Goal: Task Accomplishment & Management: Manage account settings

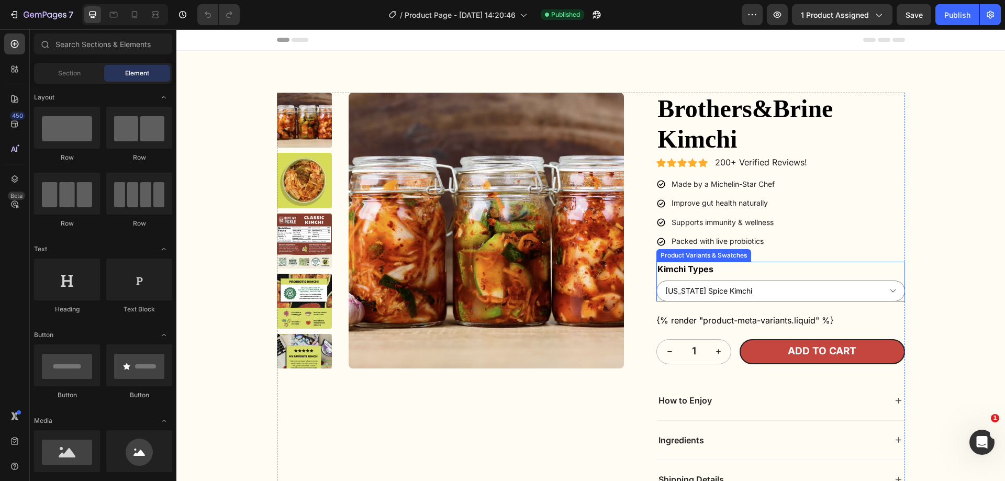
click at [740, 262] on div "Kimchi Types [US_STATE] Spice Kimchi Classic Nappa Cabbage [PERSON_NAME]" at bounding box center [781, 282] width 248 height 40
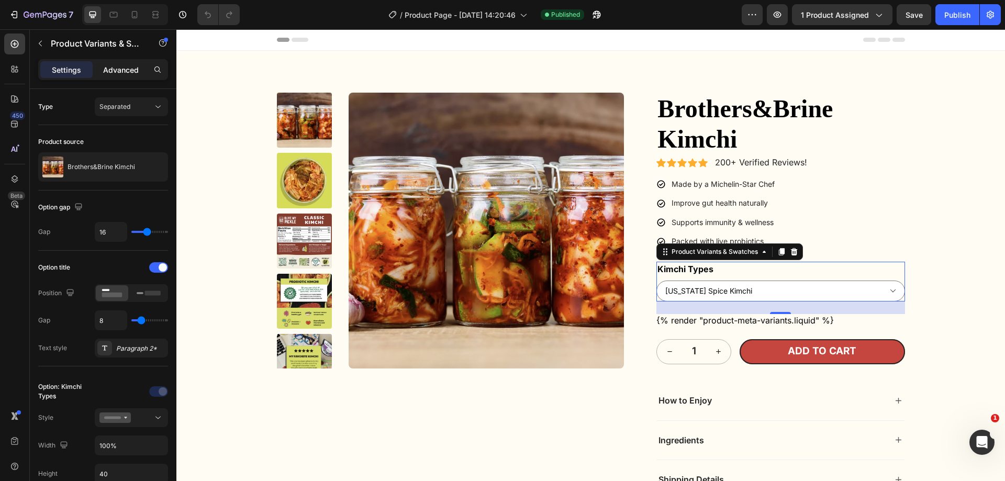
click at [122, 69] on p "Advanced" at bounding box center [121, 69] width 36 height 11
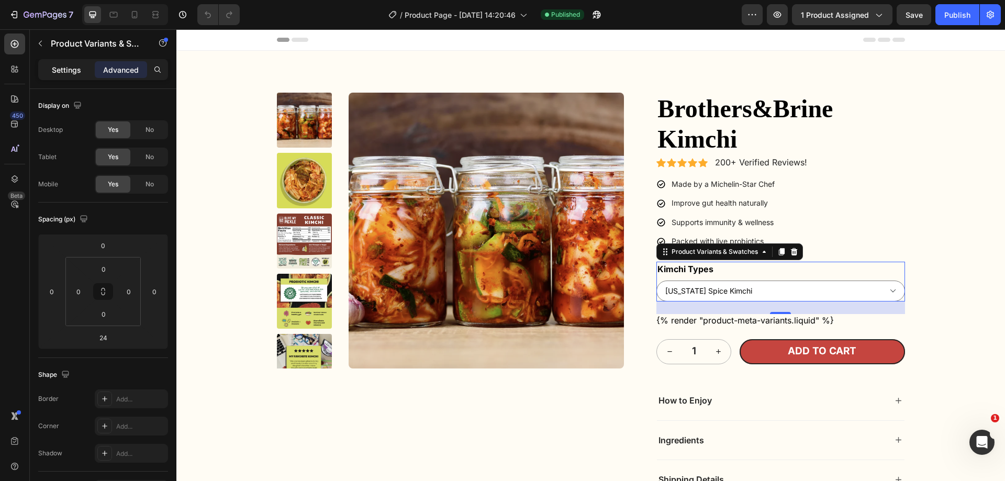
click at [73, 69] on p "Settings" at bounding box center [66, 69] width 29 height 11
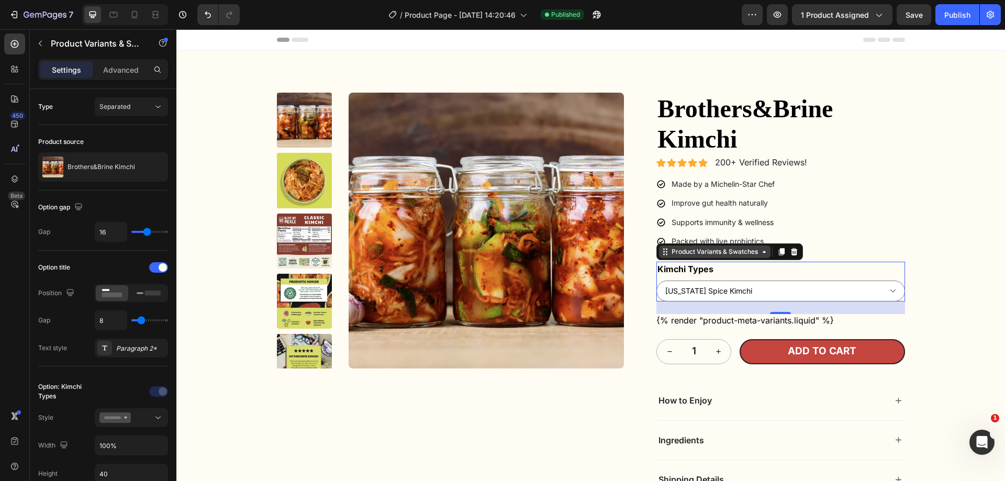
click at [671, 247] on div "Product Variants & Swatches" at bounding box center [715, 251] width 91 height 9
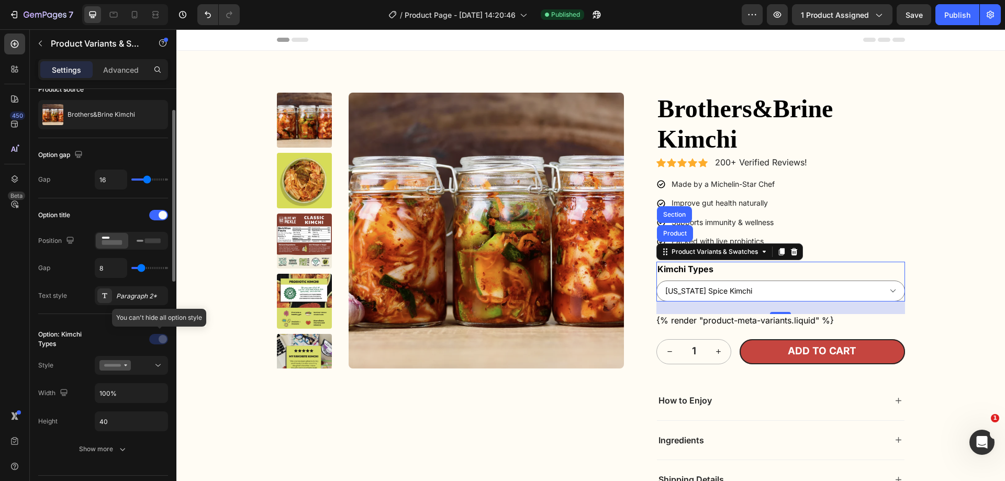
click at [164, 340] on div at bounding box center [159, 339] width 73 height 17
click at [158, 341] on div at bounding box center [159, 339] width 73 height 17
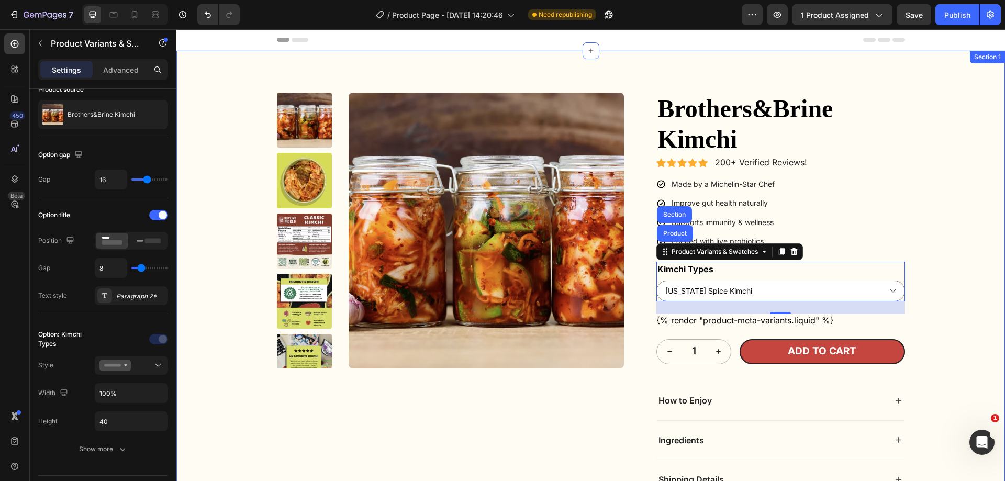
click at [929, 215] on div "Product Images brothers&brine kimchi Product Title Icon Icon Icon Icon Icon Ico…" at bounding box center [591, 350] width 808 height 514
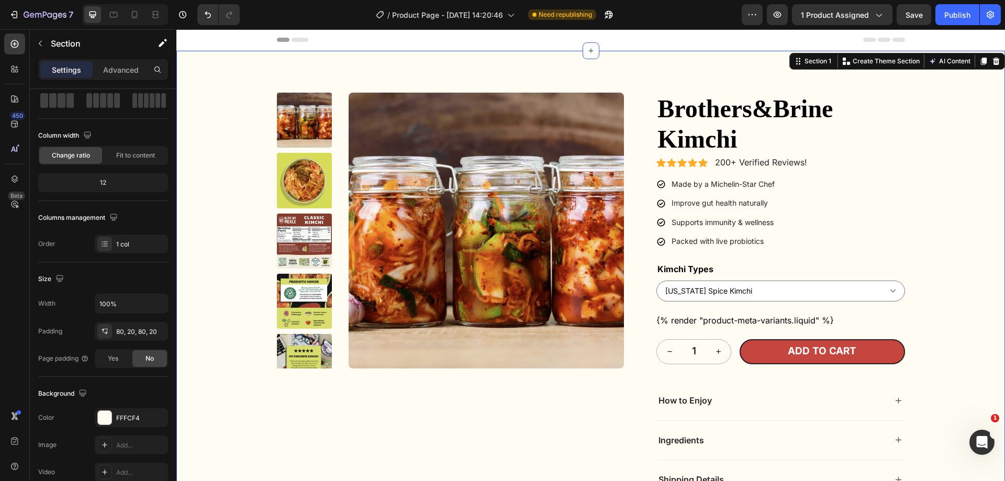
scroll to position [0, 0]
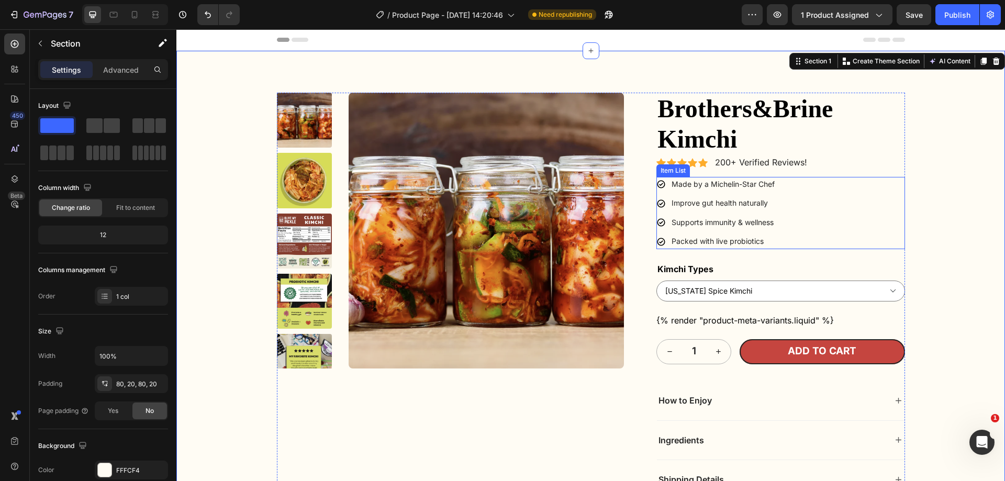
click at [827, 211] on div "Made by a Michelin-Star Chef Improve gut health naturally Supports immunity & w…" at bounding box center [781, 213] width 248 height 72
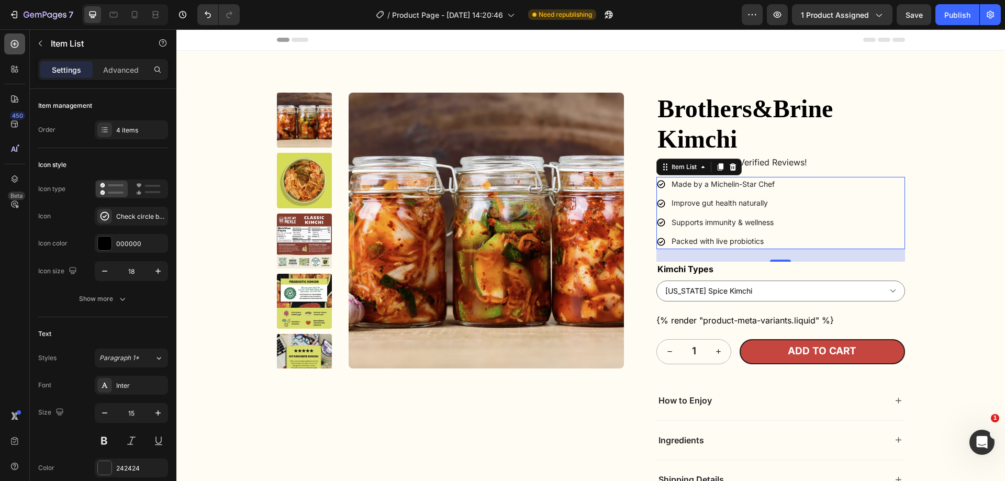
click at [17, 46] on icon at bounding box center [14, 44] width 10 height 10
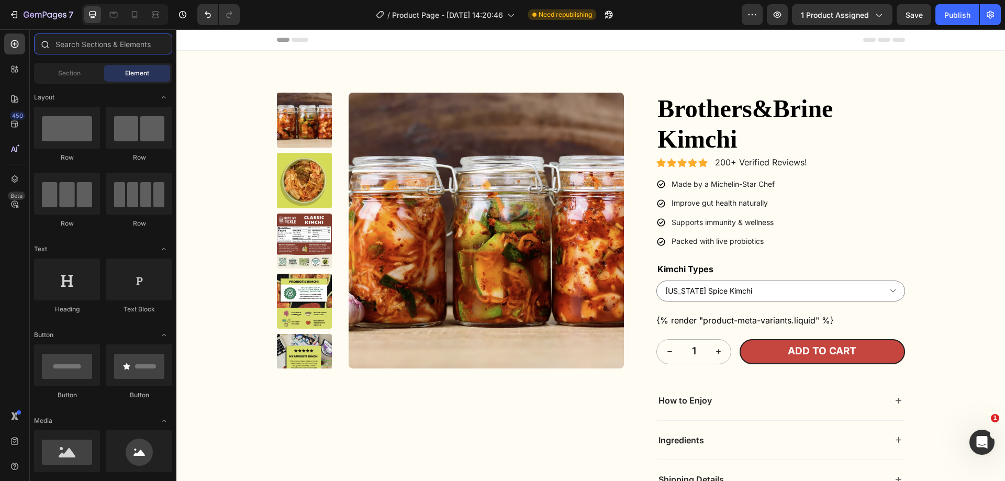
click at [71, 48] on input "text" at bounding box center [103, 44] width 138 height 21
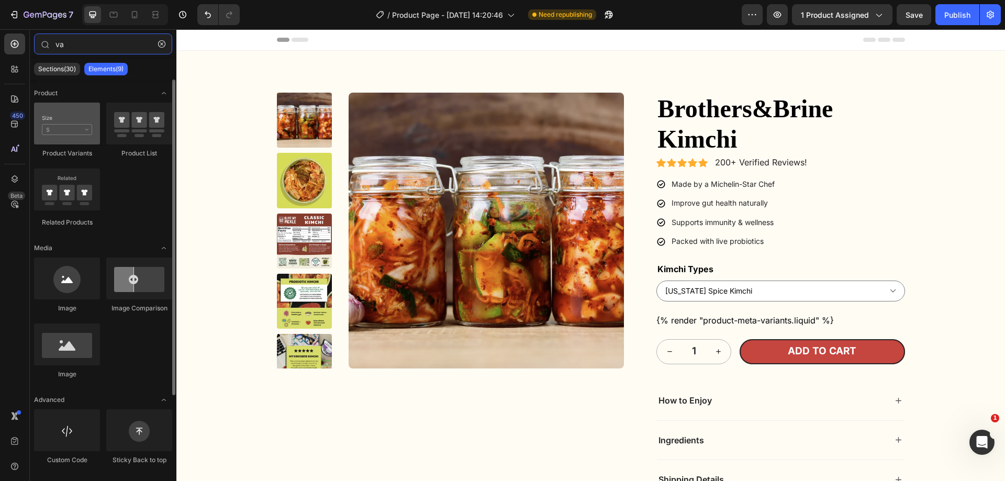
type input "va"
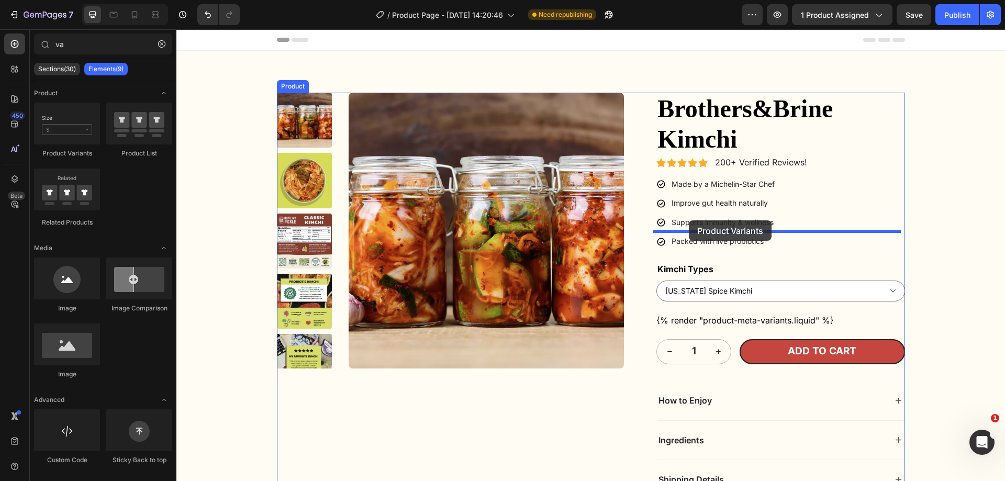
drag, startPoint x: 245, startPoint y: 146, endPoint x: 689, endPoint y: 220, distance: 450.7
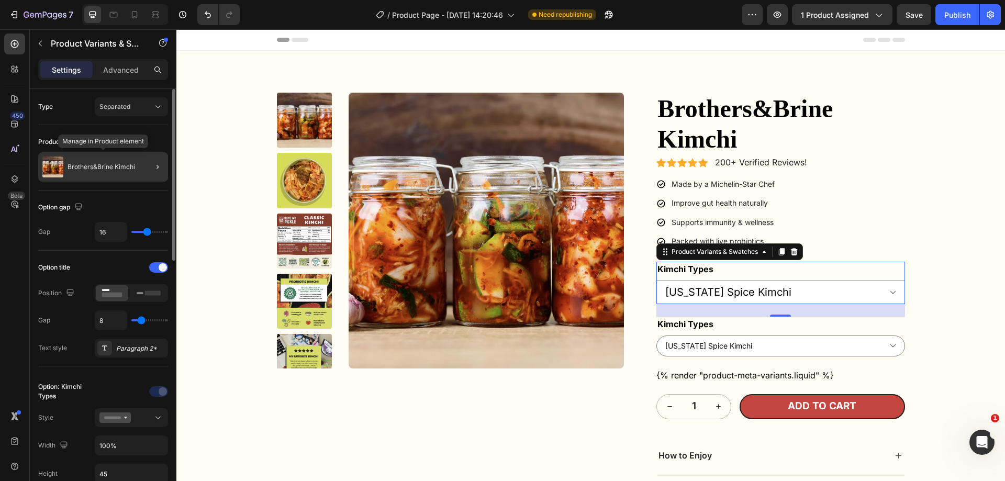
click at [118, 169] on p "Brothers&Brine Kimchi" at bounding box center [102, 166] width 68 height 7
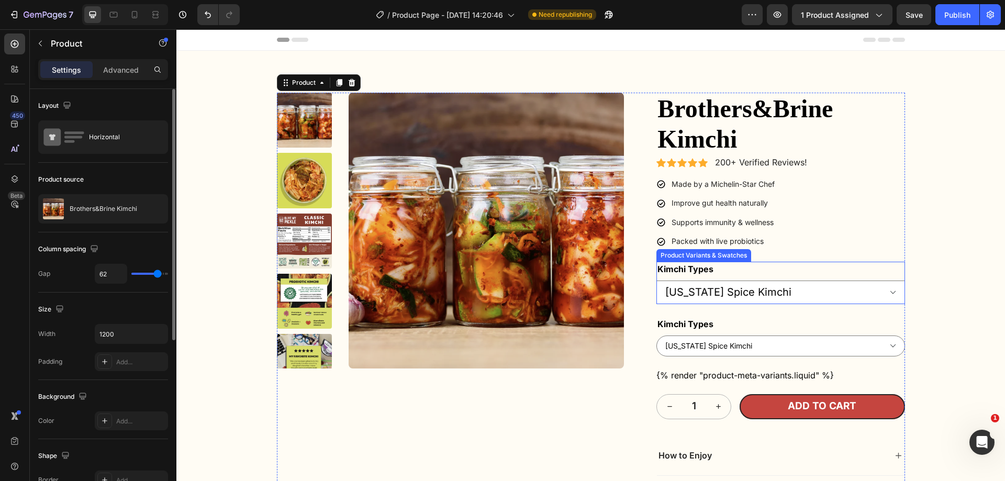
click at [781, 262] on div "Kimchi Types [US_STATE] Spice Kimchi Classic Nappa Cabbage [PERSON_NAME]" at bounding box center [781, 283] width 248 height 42
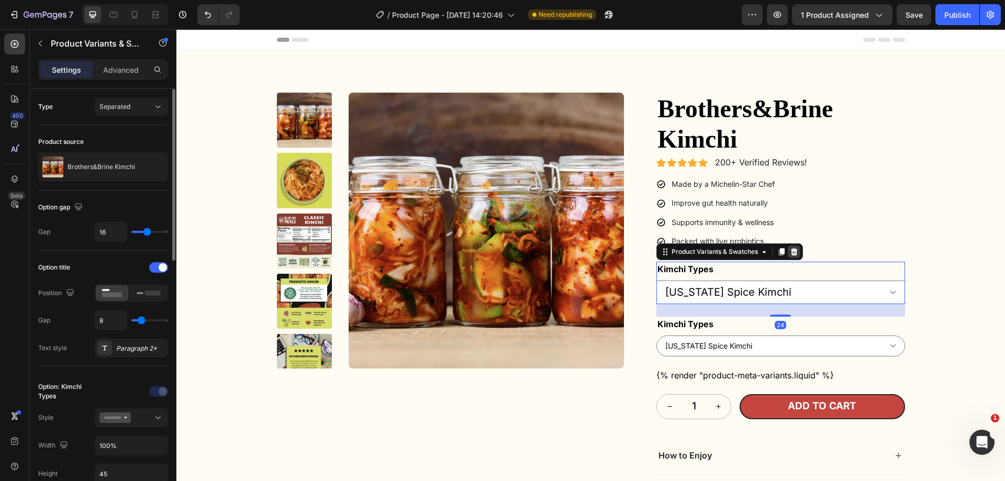
click at [793, 248] on icon at bounding box center [794, 251] width 7 height 7
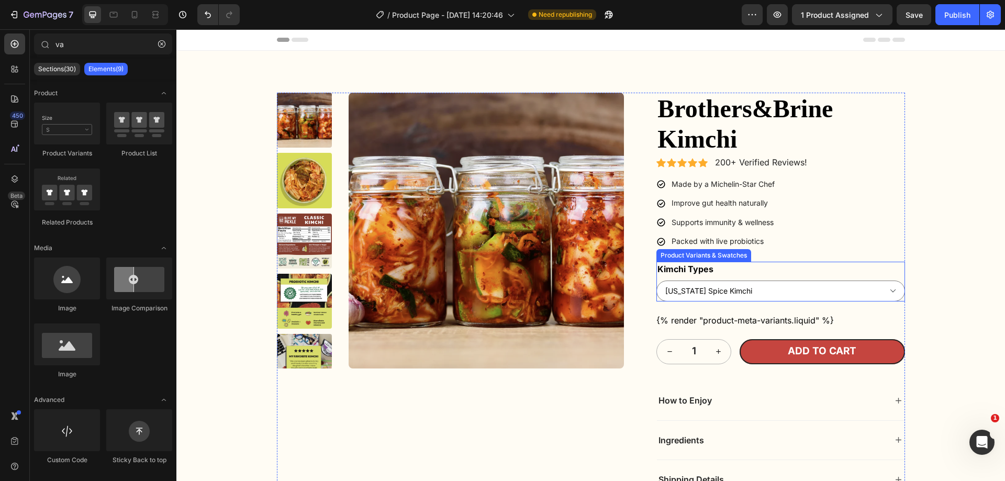
click at [769, 262] on div "Kimchi Types [US_STATE] Spice Kimchi Classic Nappa Cabbage [PERSON_NAME]" at bounding box center [781, 282] width 248 height 40
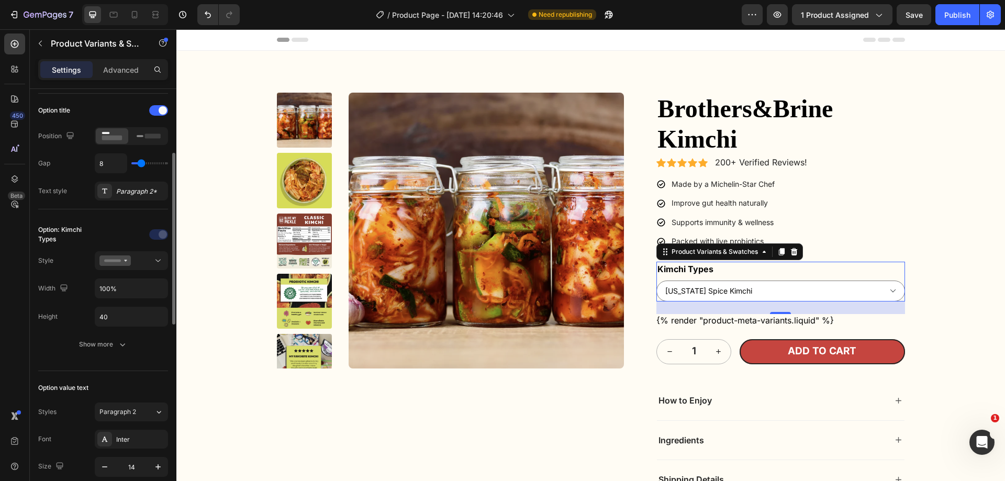
scroll to position [209, 0]
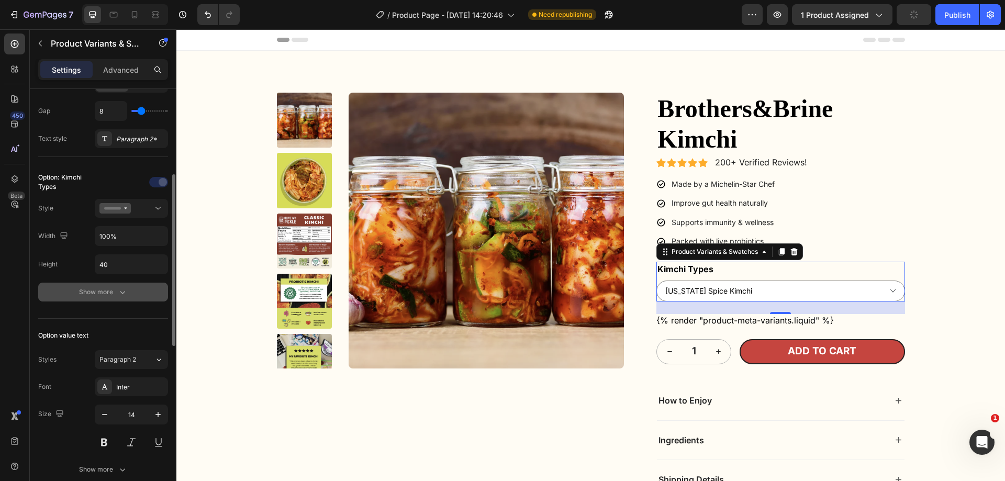
click at [104, 297] on div "Show more" at bounding box center [103, 292] width 49 height 10
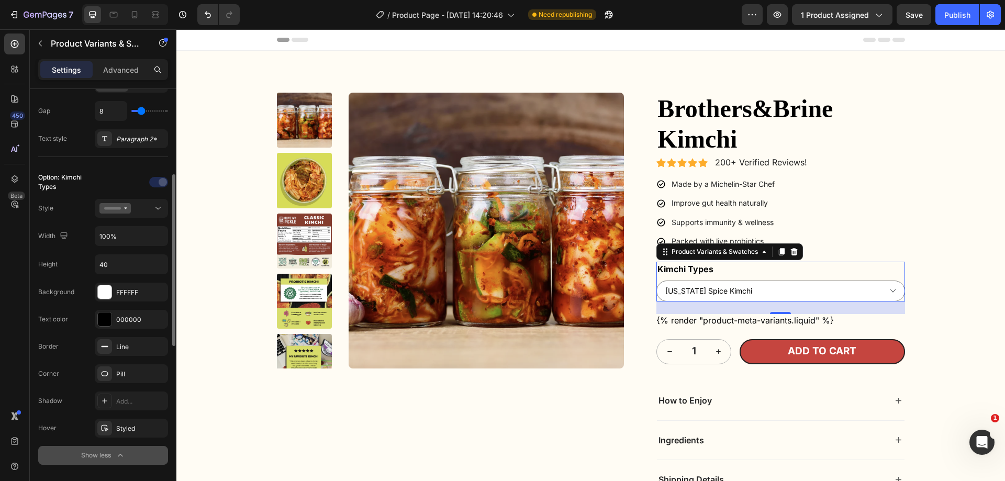
click at [98, 455] on div "Show less" at bounding box center [103, 455] width 45 height 10
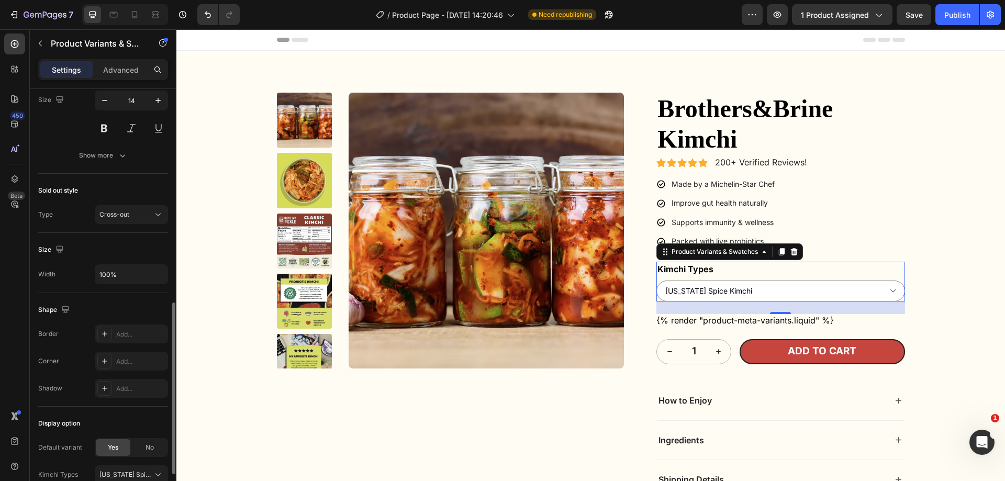
scroll to position [613, 0]
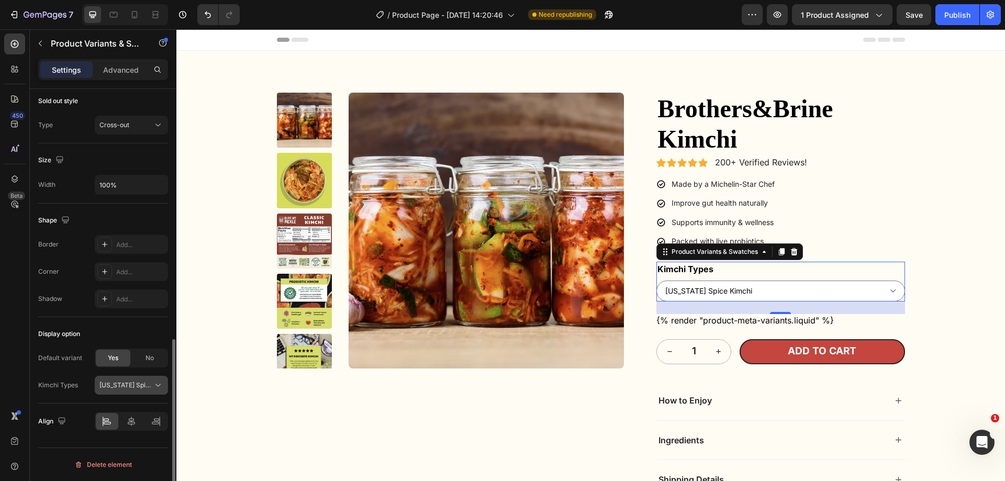
click at [116, 386] on span "[US_STATE] Spice Kimchi" at bounding box center [124, 385] width 51 height 9
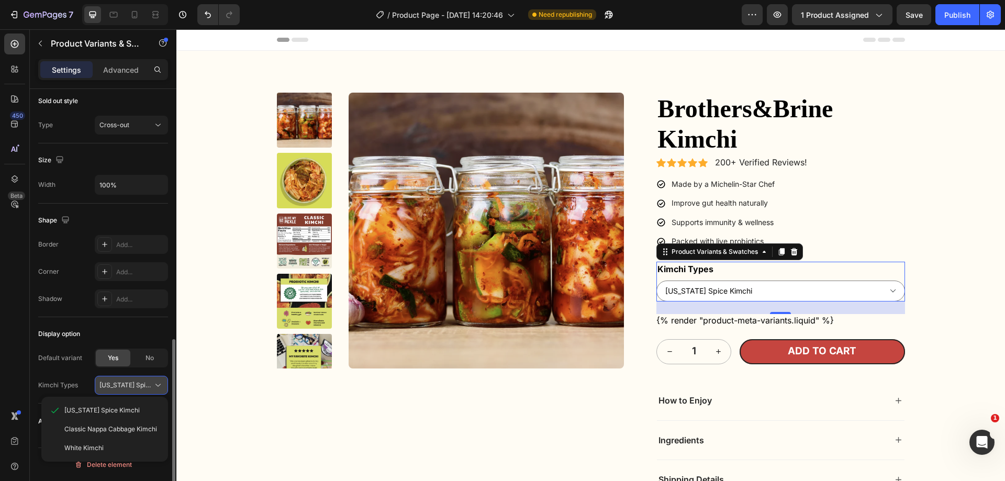
click at [116, 386] on span "[US_STATE] Spice Kimchi" at bounding box center [124, 385] width 51 height 9
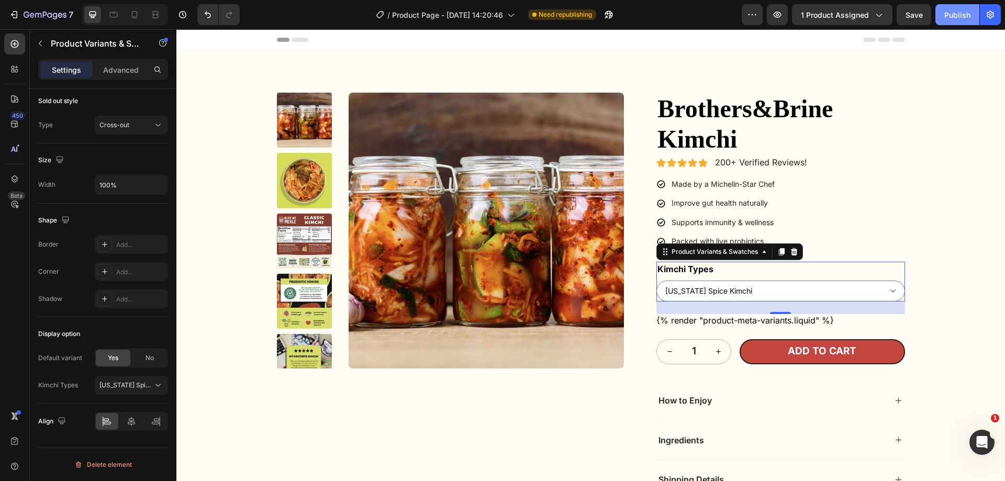
click at [960, 14] on div "Publish" at bounding box center [958, 14] width 26 height 11
